Goal: Transaction & Acquisition: Purchase product/service

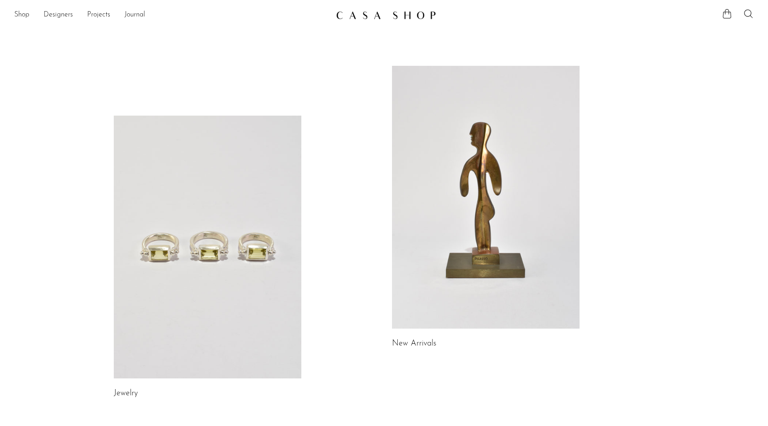
click at [156, 169] on link at bounding box center [208, 247] width 188 height 263
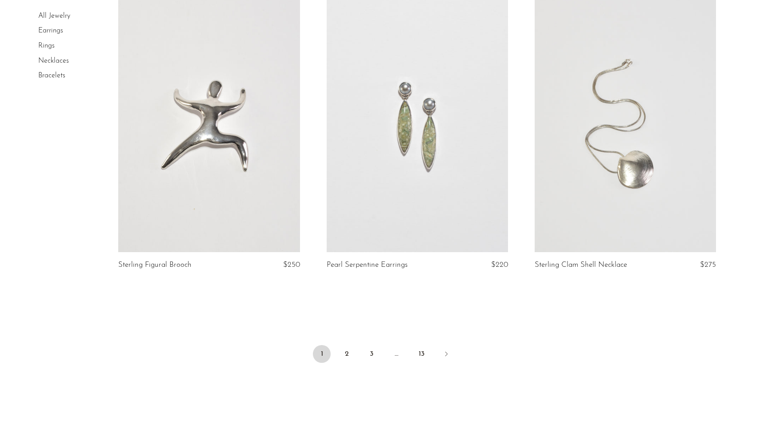
scroll to position [3321, 0]
click at [347, 351] on link "2" at bounding box center [347, 352] width 18 height 18
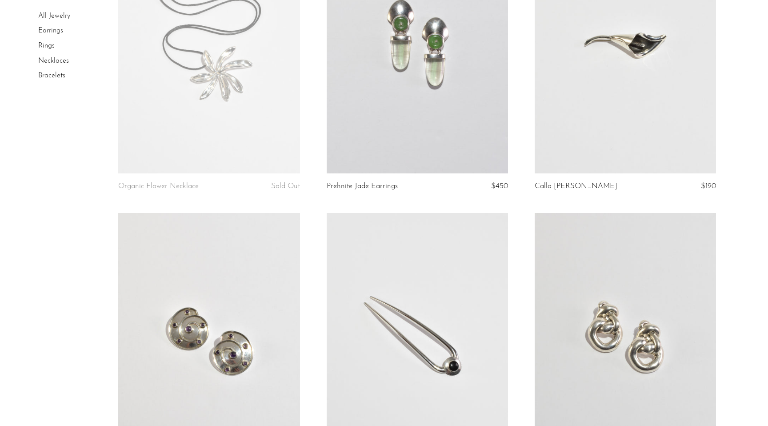
scroll to position [3101, 0]
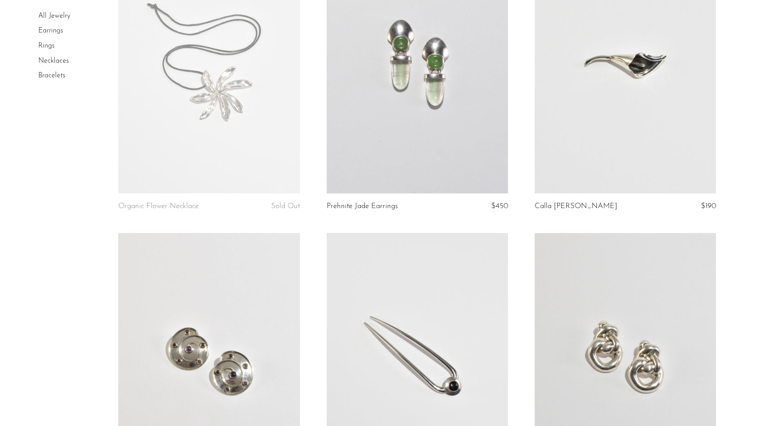
click at [47, 47] on link "Rings" at bounding box center [46, 45] width 16 height 7
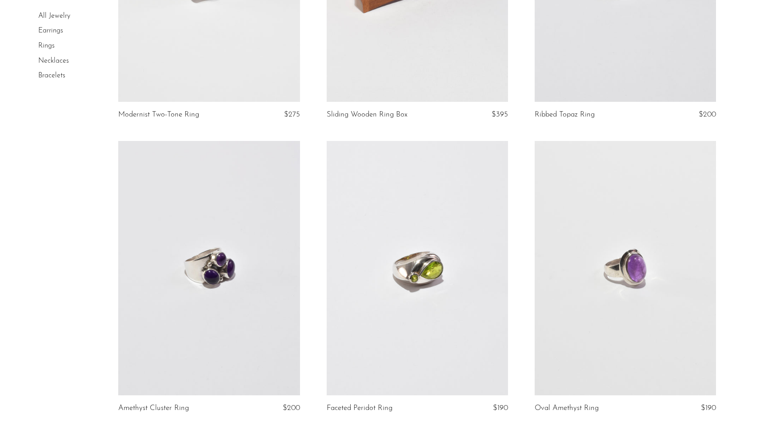
scroll to position [2596, 0]
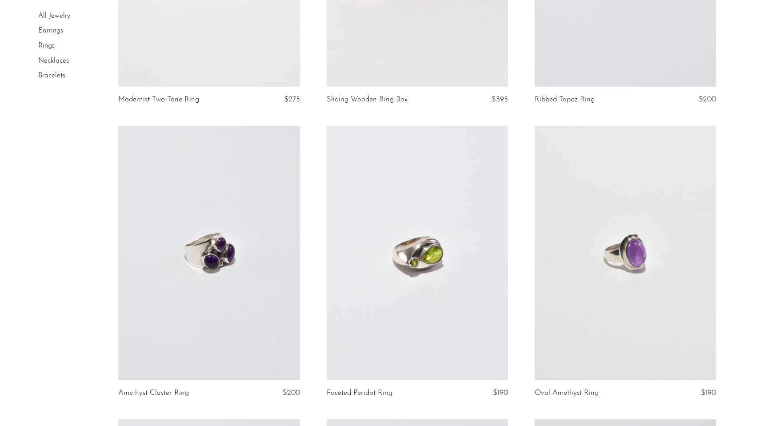
click at [448, 207] on link at bounding box center [417, 253] width 181 height 254
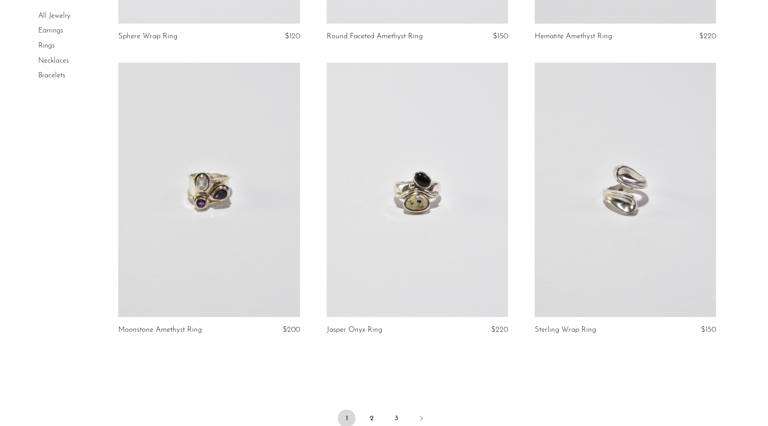
scroll to position [3248, 0]
click at [635, 178] on link at bounding box center [625, 188] width 181 height 254
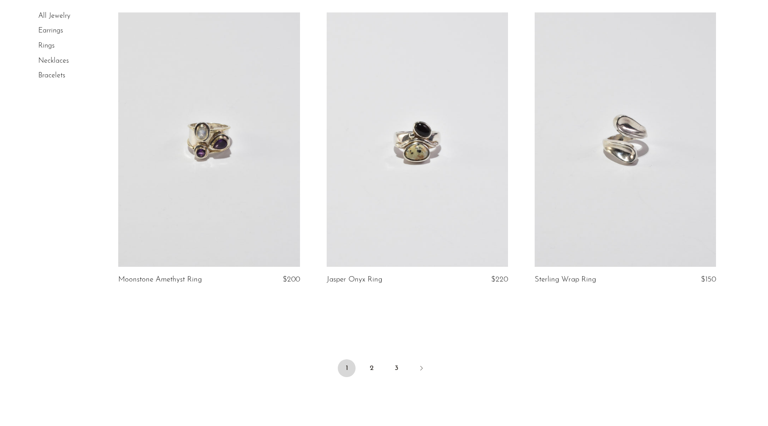
scroll to position [3301, 0]
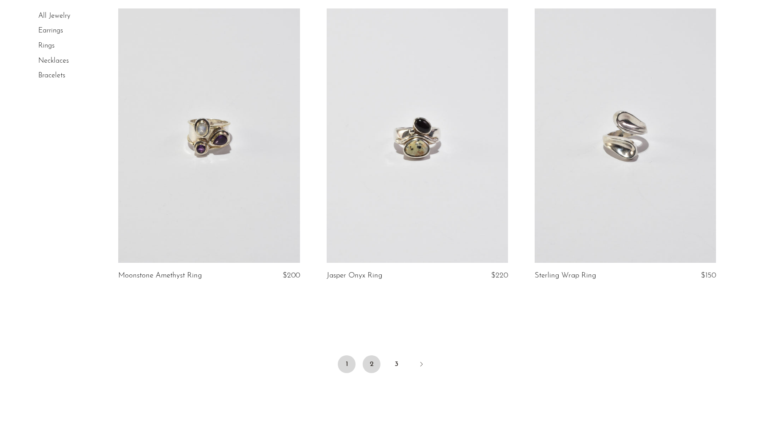
click at [372, 365] on link "2" at bounding box center [372, 364] width 18 height 18
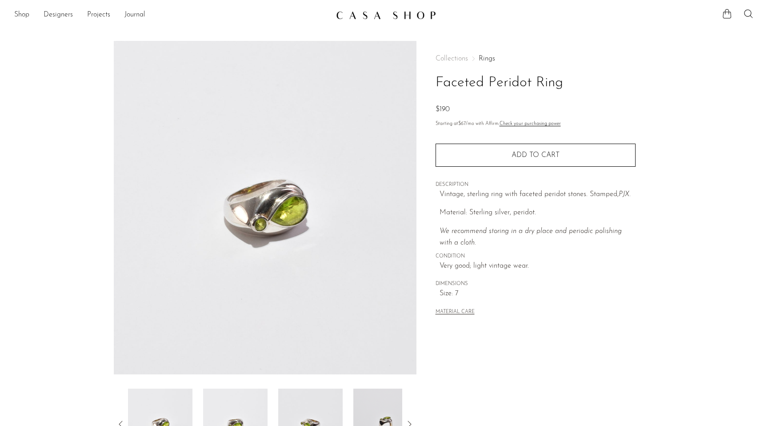
click at [41, 296] on section "Faceted Peridot Ring $190" at bounding box center [384, 250] width 768 height 419
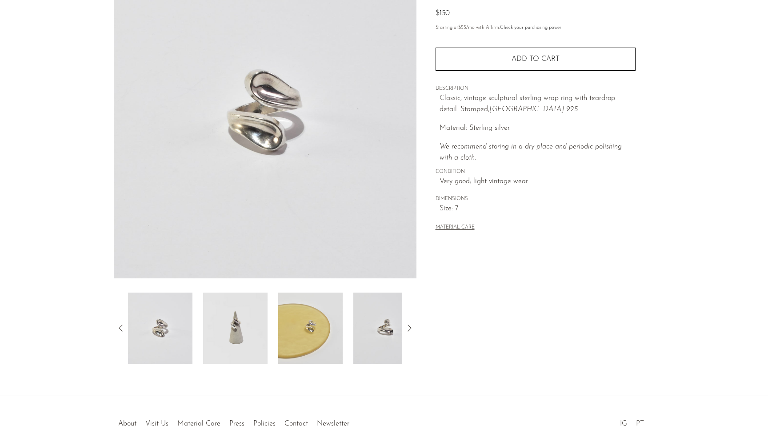
scroll to position [153, 0]
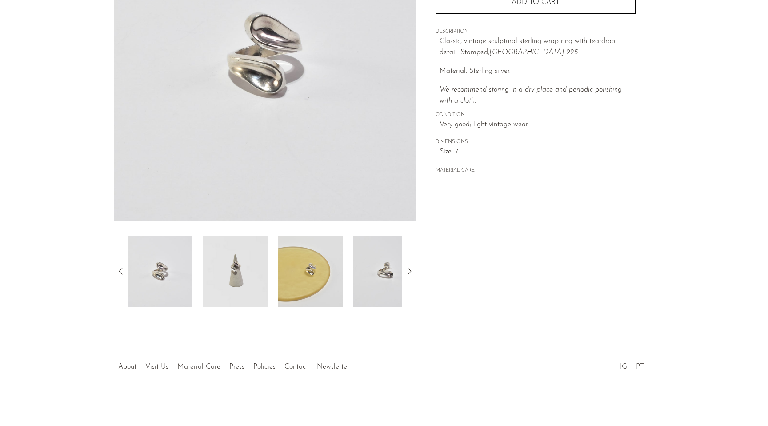
click at [309, 264] on img at bounding box center [310, 271] width 64 height 71
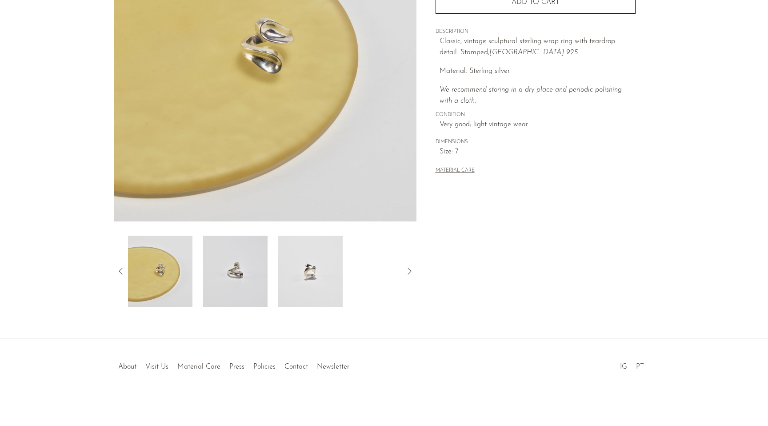
click at [164, 278] on img at bounding box center [160, 271] width 64 height 71
click at [120, 270] on icon at bounding box center [121, 271] width 4 height 7
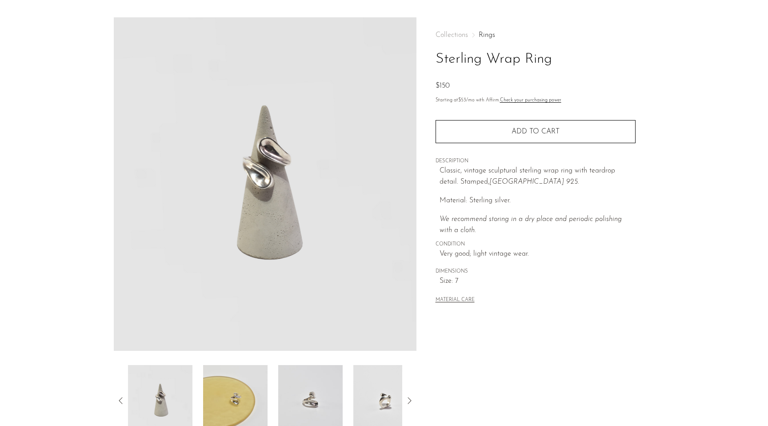
scroll to position [20, 0]
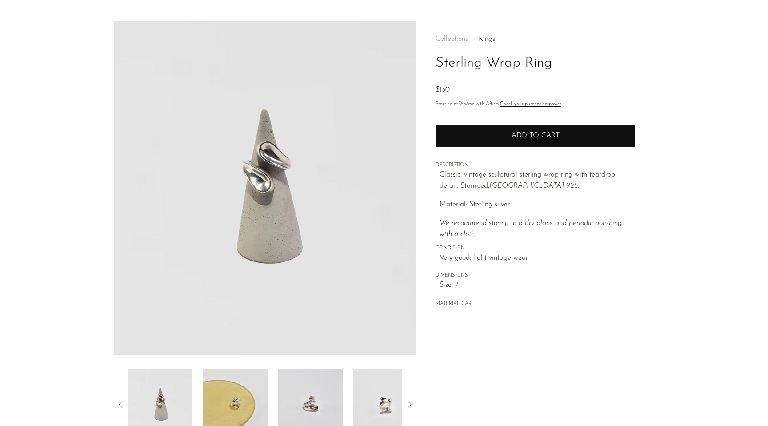
click at [485, 136] on button "Add to cart" at bounding box center [536, 135] width 200 height 23
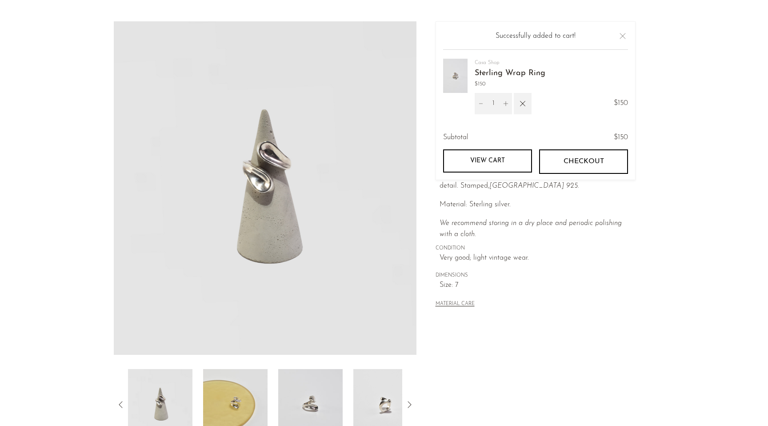
click at [554, 161] on button "Checkout" at bounding box center [583, 161] width 89 height 24
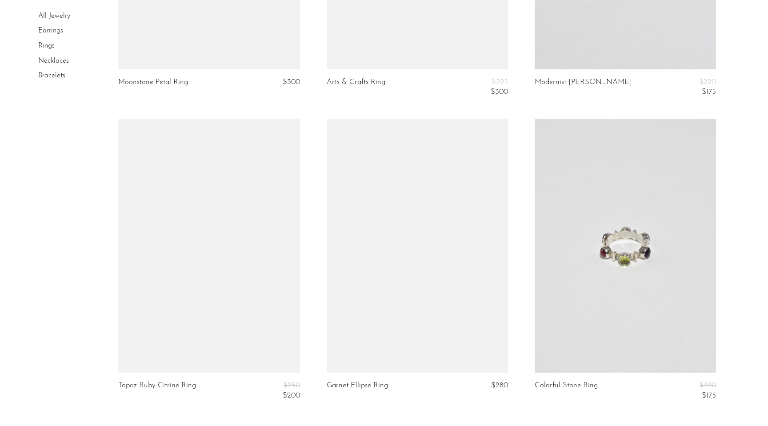
scroll to position [3285, 0]
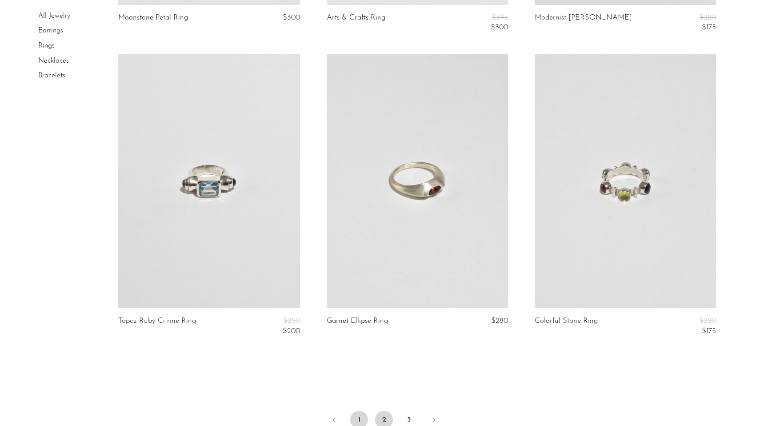
click at [358, 418] on link "1" at bounding box center [359, 420] width 18 height 18
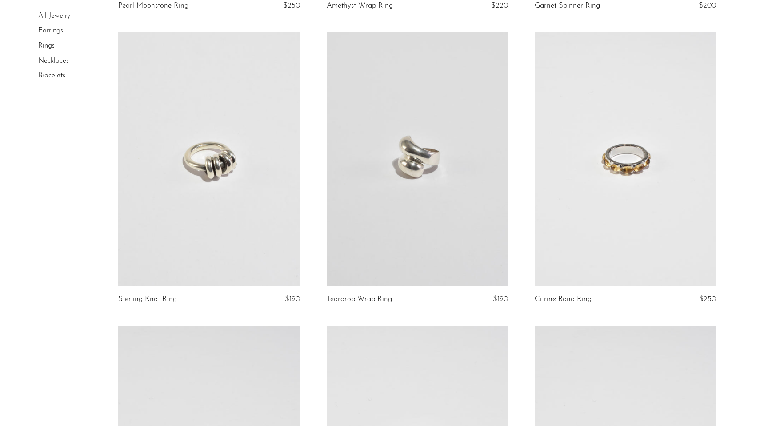
scroll to position [1226, 0]
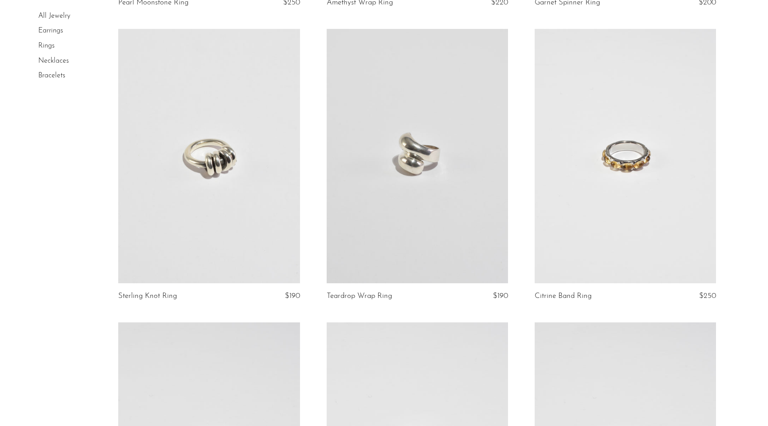
click at [438, 188] on link at bounding box center [417, 156] width 181 height 254
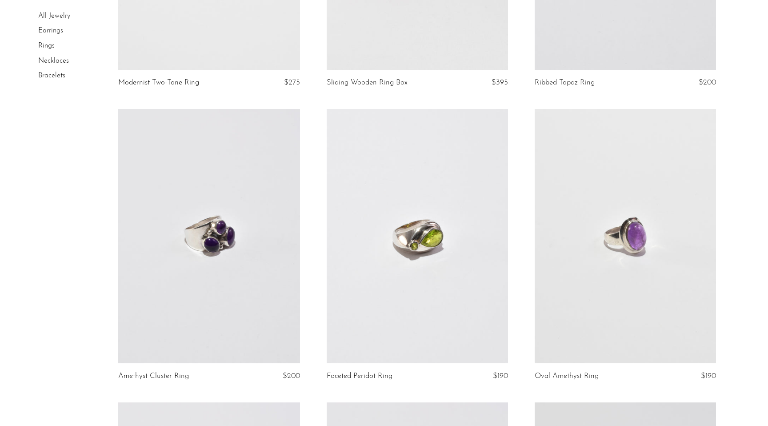
scroll to position [2617, 0]
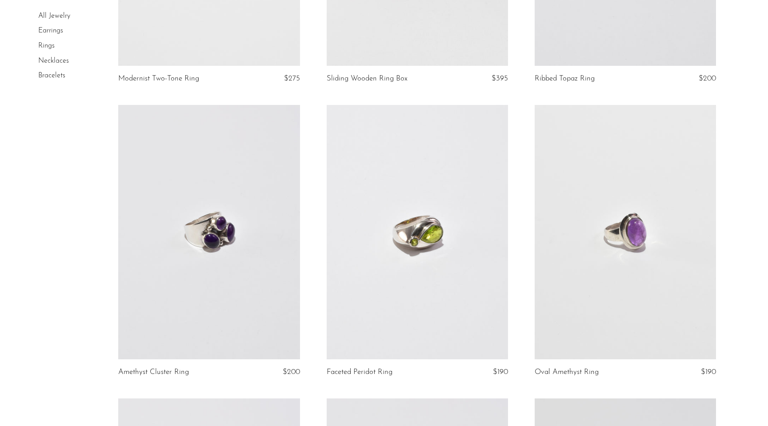
click at [420, 198] on link at bounding box center [417, 232] width 181 height 254
